Goal: Task Accomplishment & Management: Manage account settings

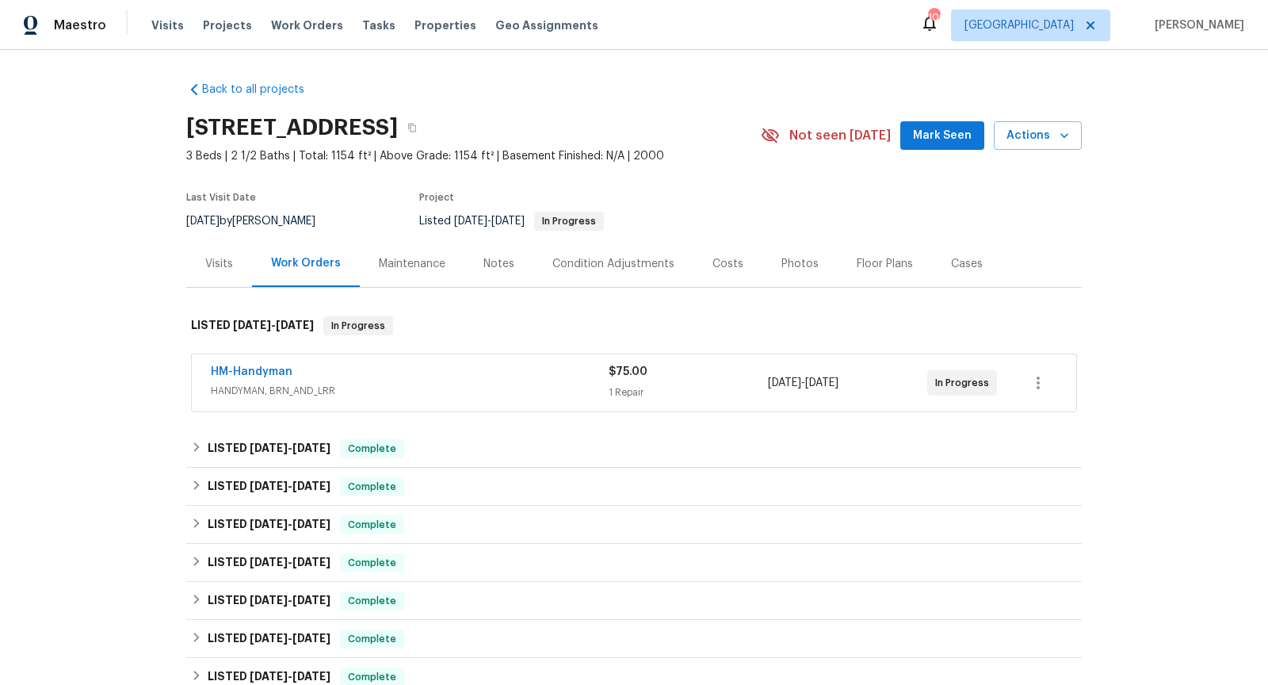
click at [376, 398] on div "HM-Handyman HANDYMAN, BRN_AND_LRR" at bounding box center [410, 383] width 398 height 38
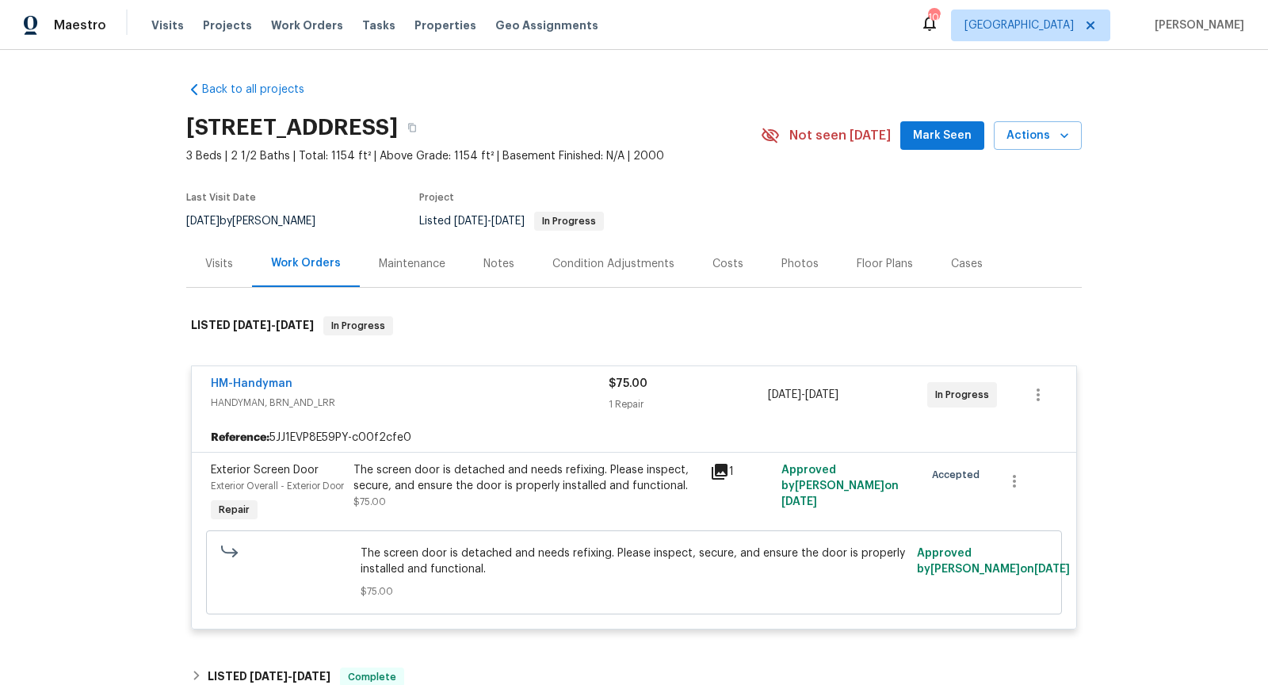
scroll to position [53, 0]
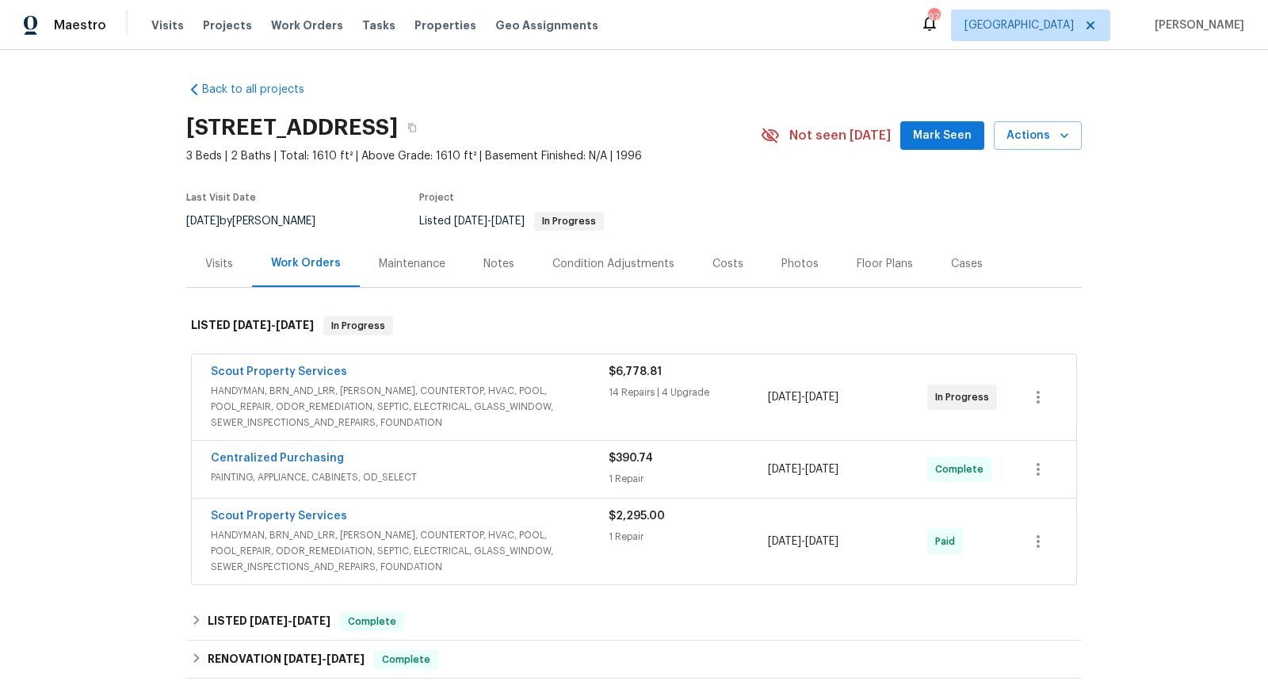
scroll to position [146, 0]
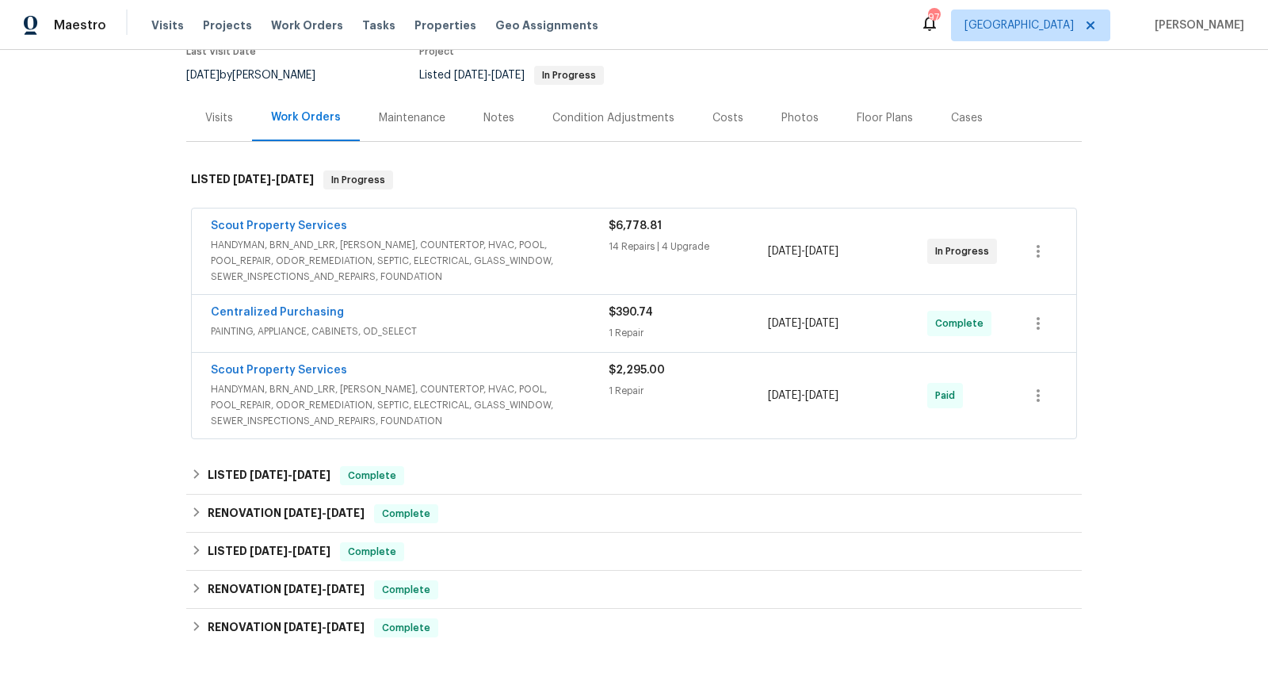
click at [475, 381] on span "HANDYMAN, BRN_AND_LRR, [PERSON_NAME], COUNTERTOP, HVAC, POOL, POOL_REPAIR, ODOR…" at bounding box center [410, 405] width 398 height 48
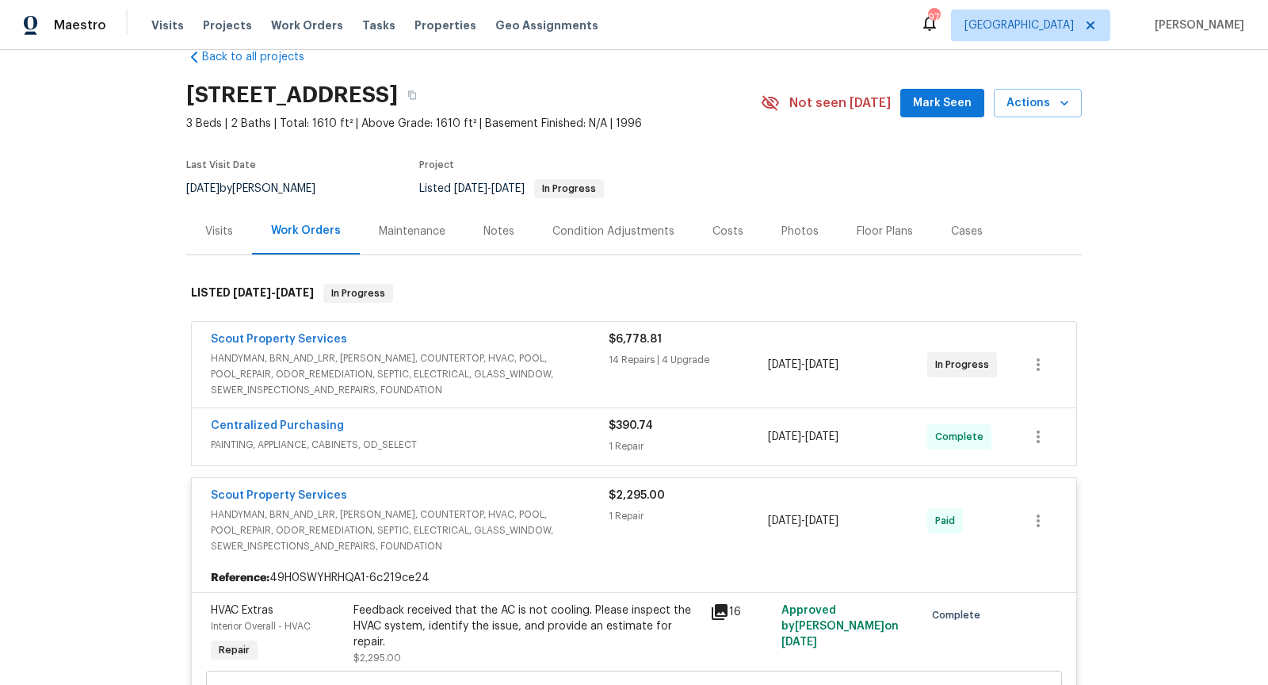
scroll to position [30, 0]
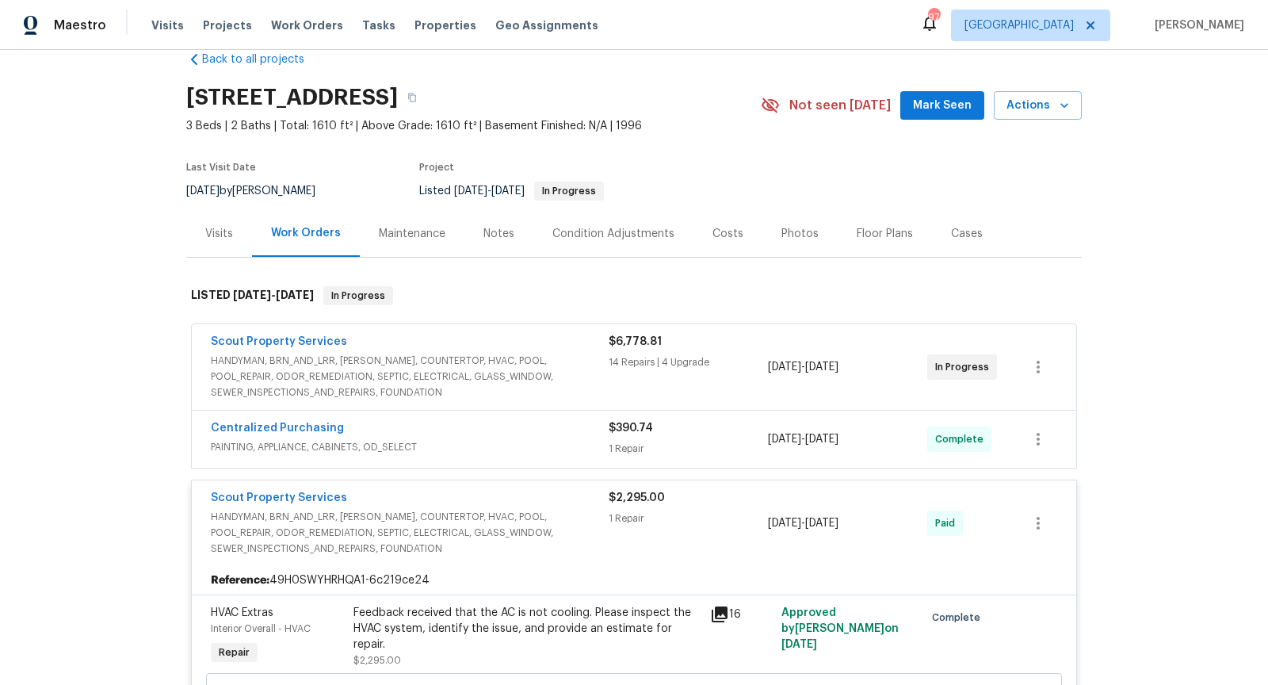
click at [485, 340] on div "Scout Property Services" at bounding box center [410, 343] width 398 height 19
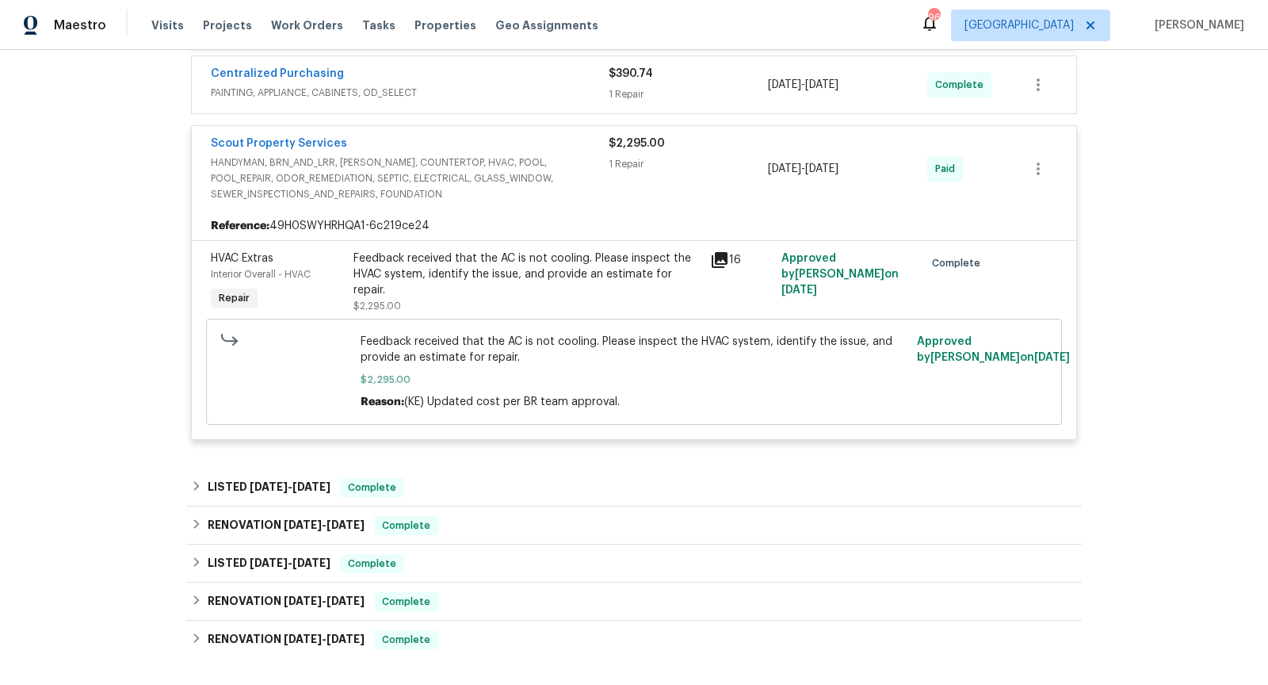
scroll to position [2957, 0]
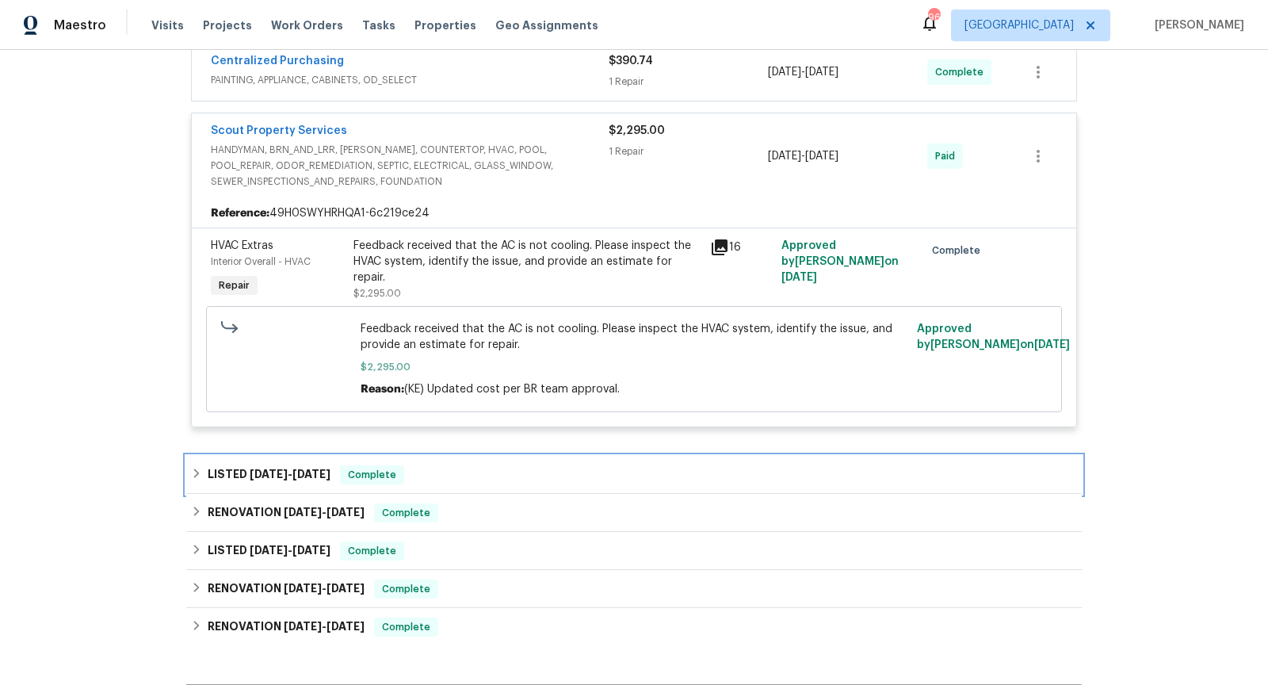
click at [285, 468] on span "[DATE]" at bounding box center [269, 473] width 38 height 11
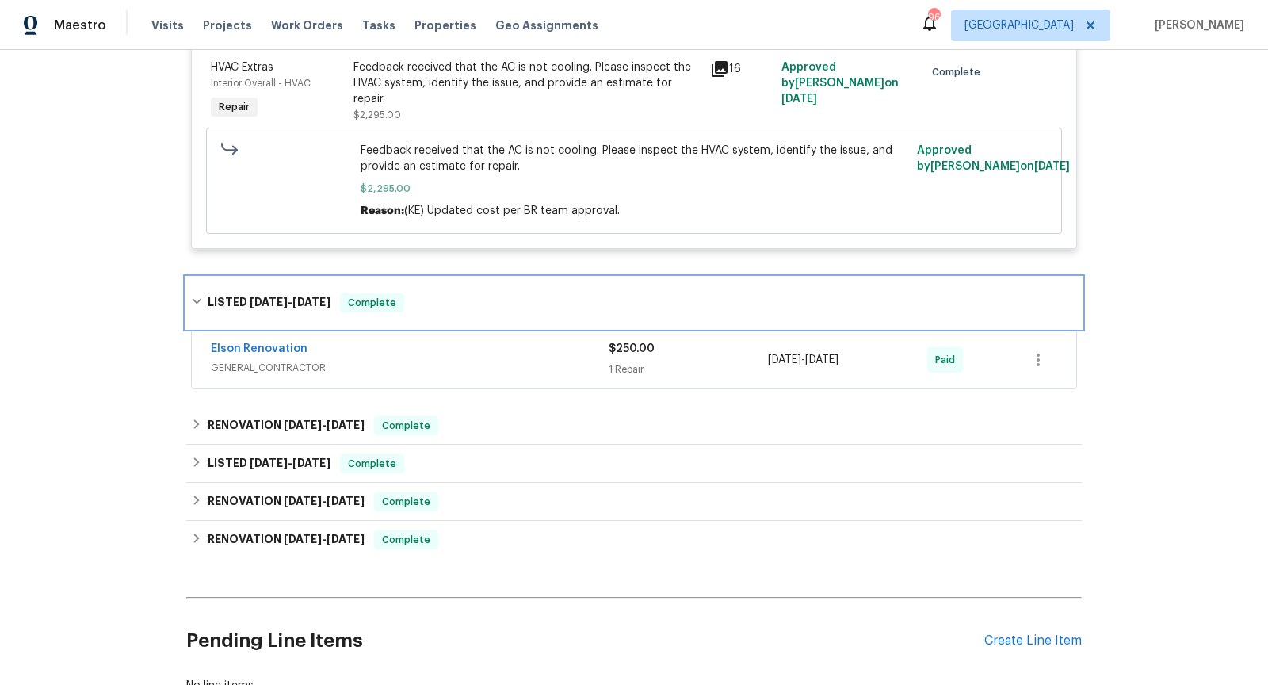
scroll to position [3155, 0]
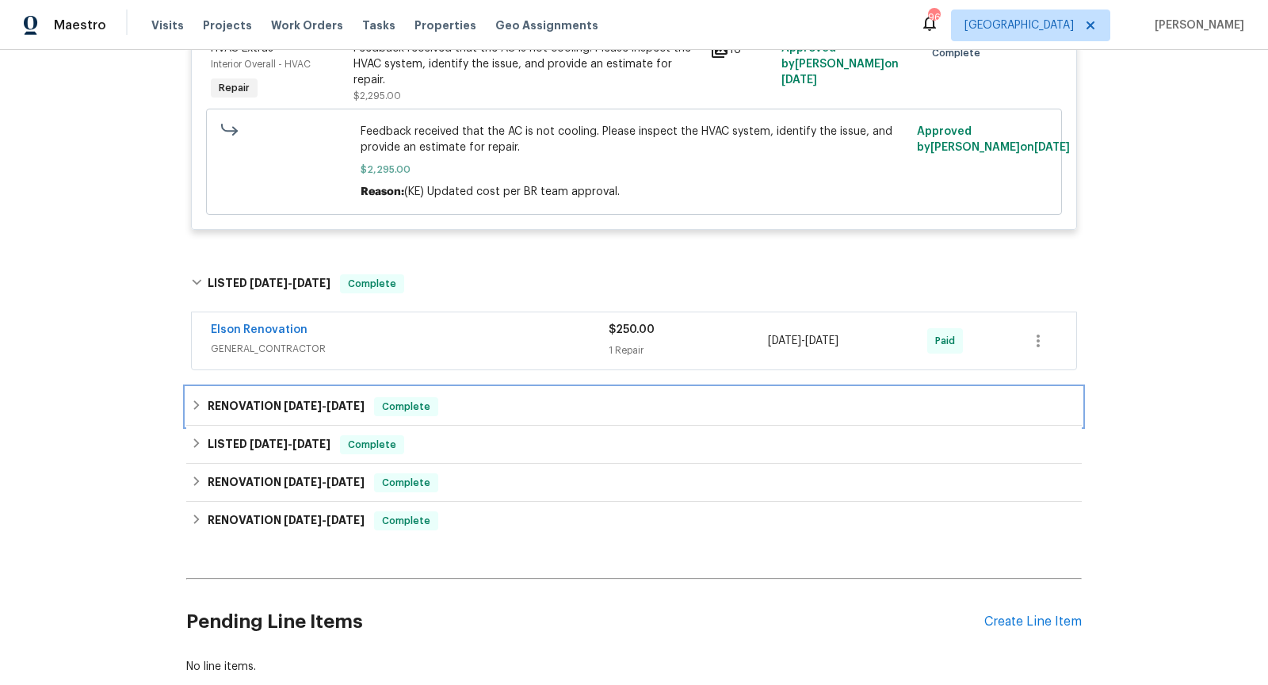
click at [322, 388] on div "RENOVATION [DATE] - [DATE] Complete" at bounding box center [633, 407] width 895 height 38
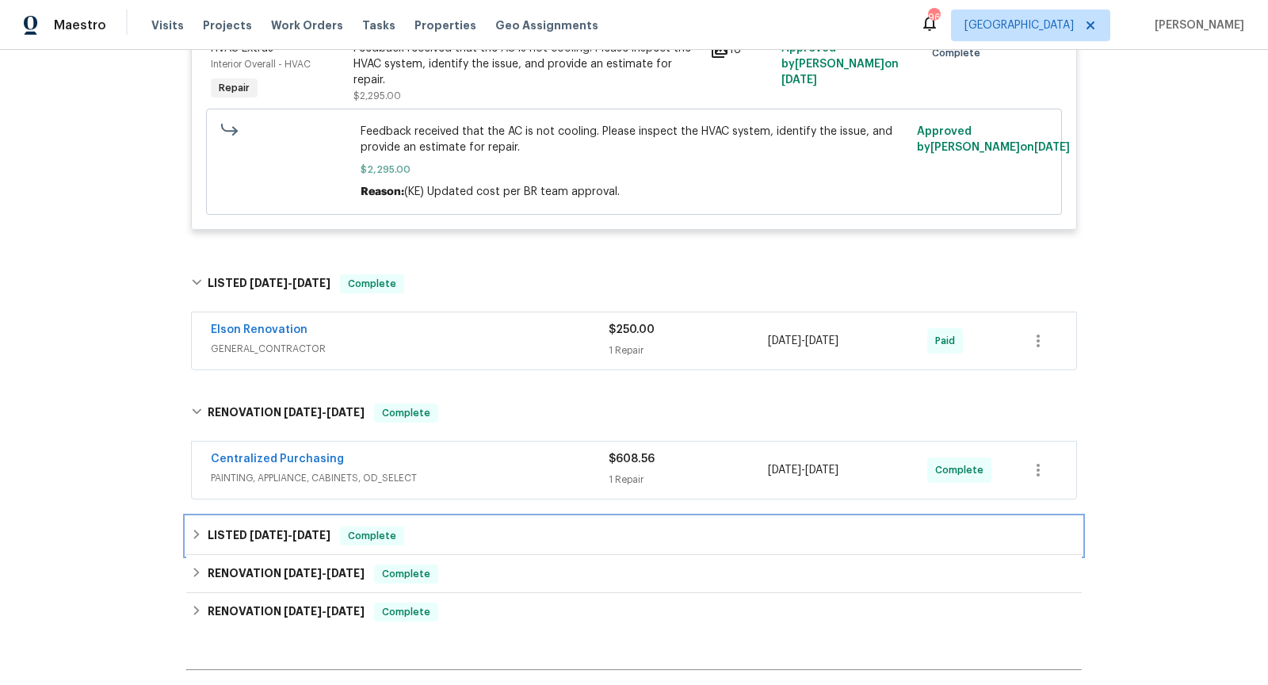
click at [384, 528] on span "Complete" at bounding box center [372, 536] width 61 height 16
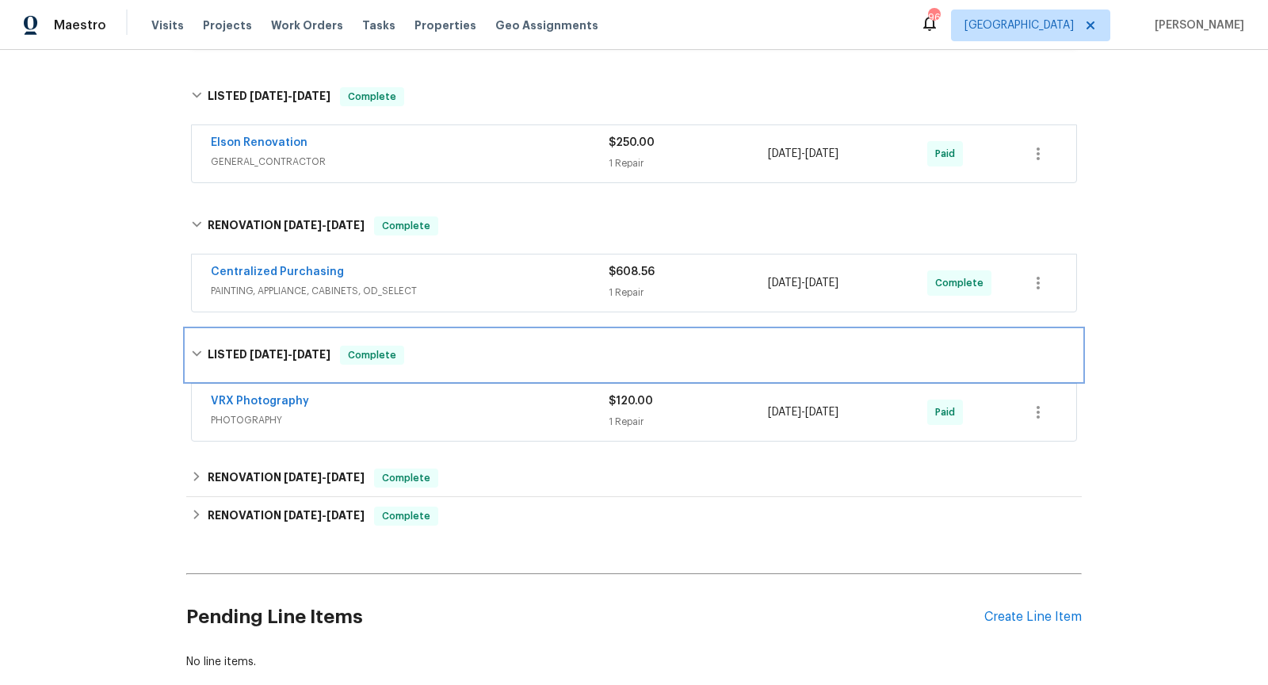
scroll to position [3346, 0]
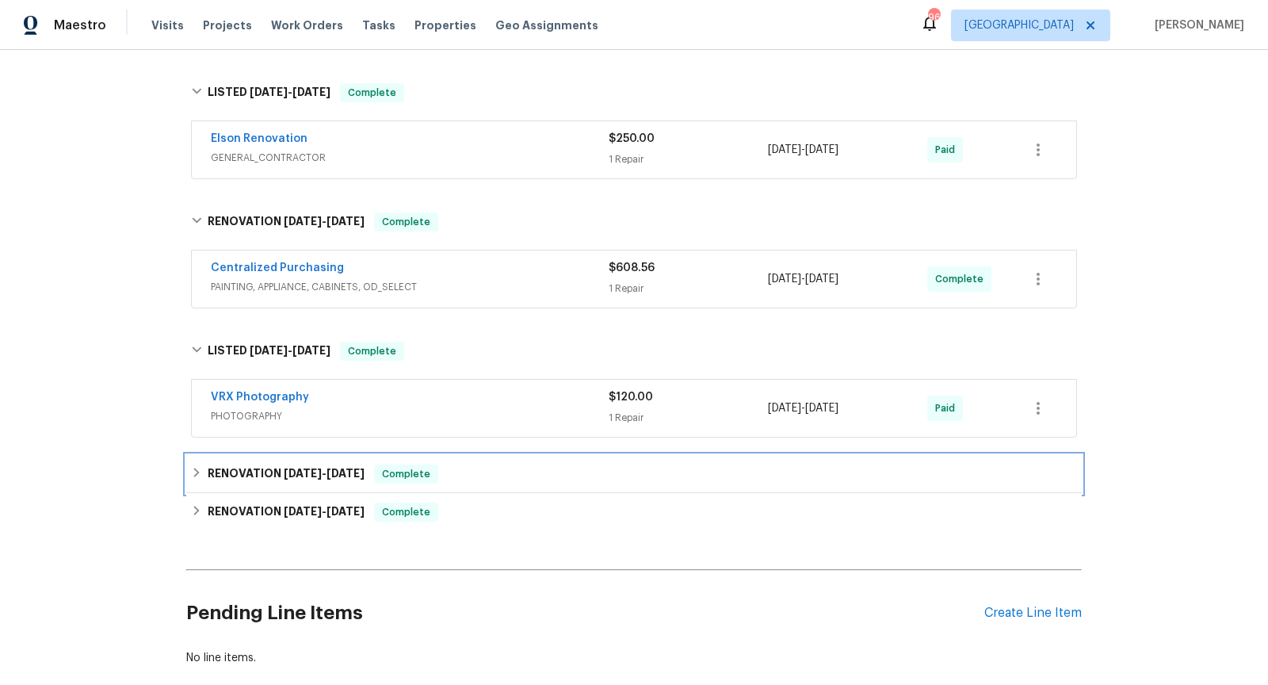
click at [346, 468] on span "[DATE]" at bounding box center [345, 473] width 38 height 11
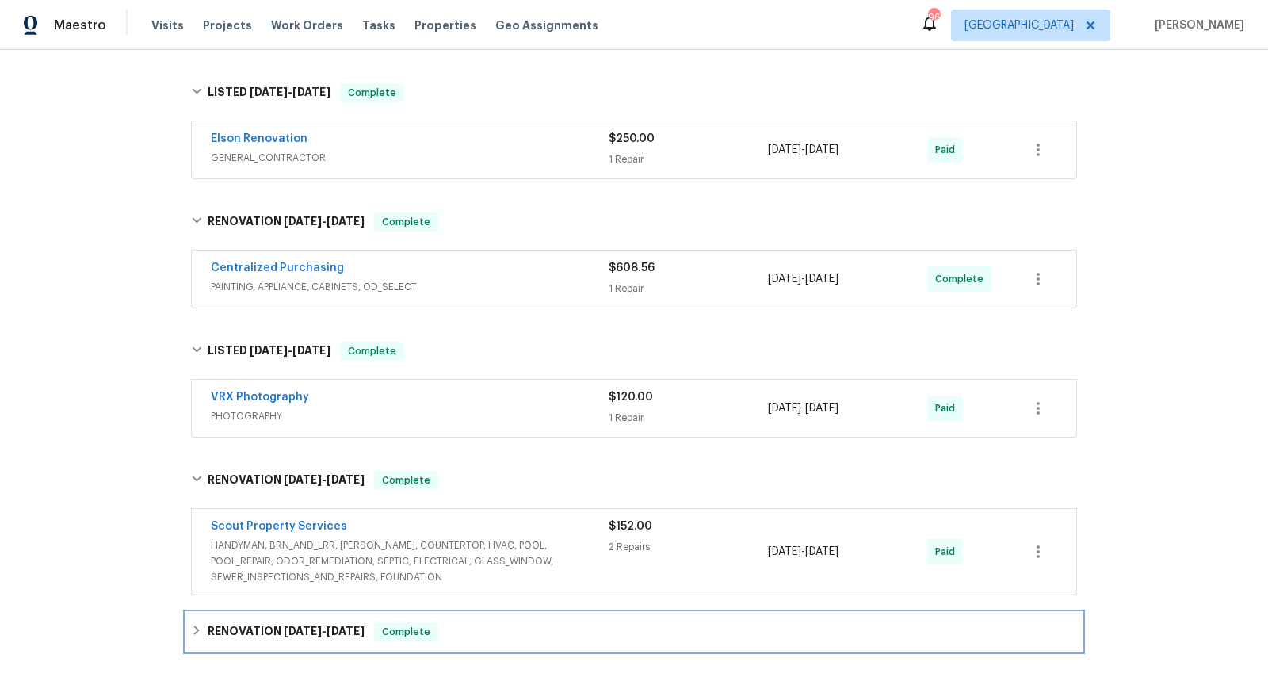
click at [390, 624] on span "Complete" at bounding box center [406, 632] width 61 height 16
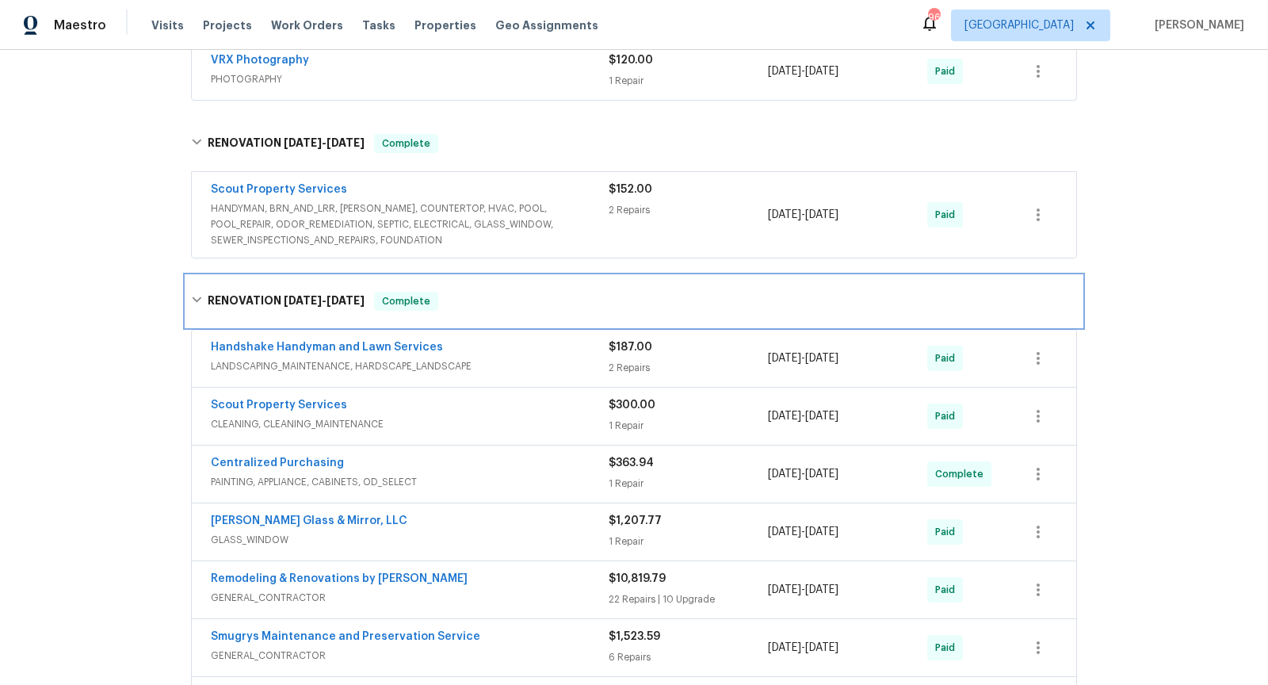
scroll to position [3686, 0]
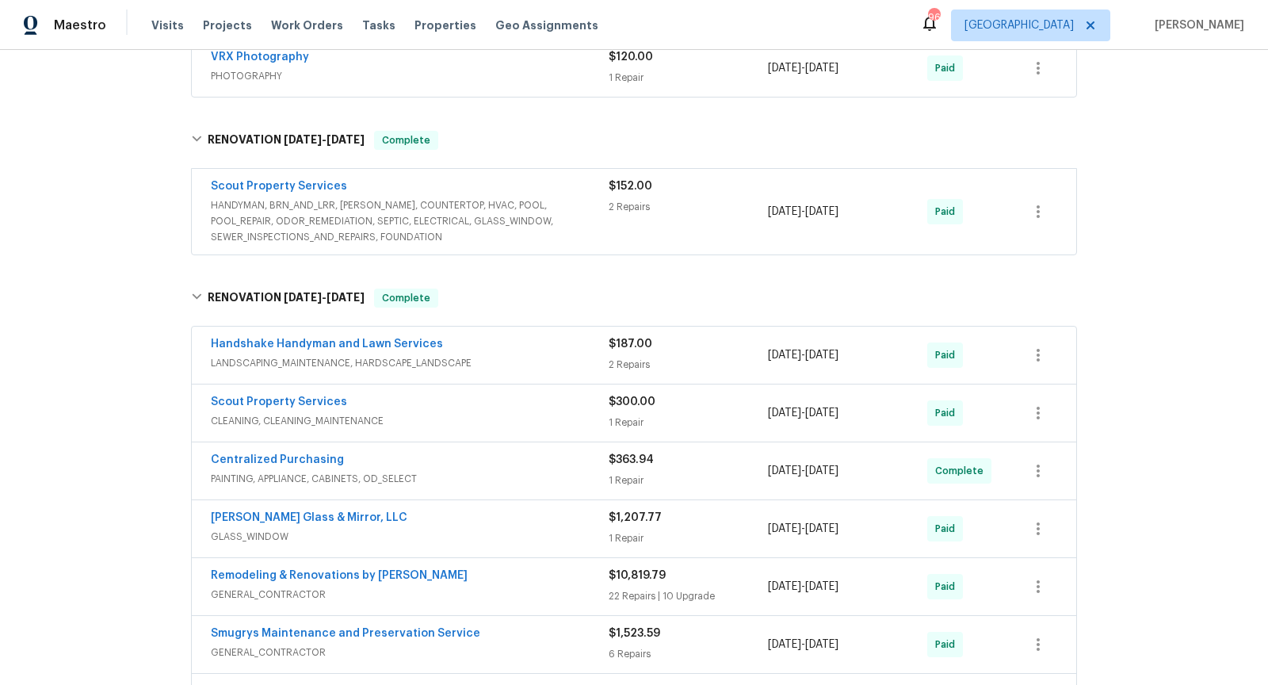
click at [475, 586] on span "GENERAL_CONTRACTOR" at bounding box center [410, 594] width 398 height 16
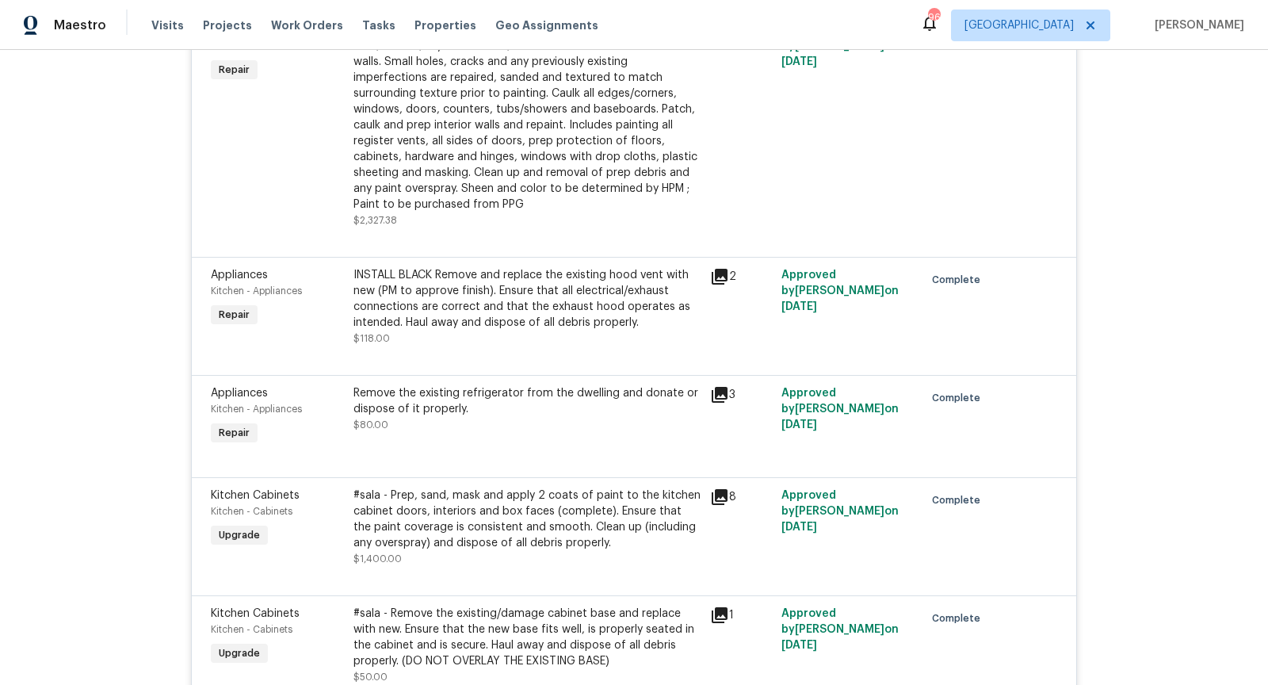
scroll to position [6852, 0]
